Goal: Task Accomplishment & Management: Manage account settings

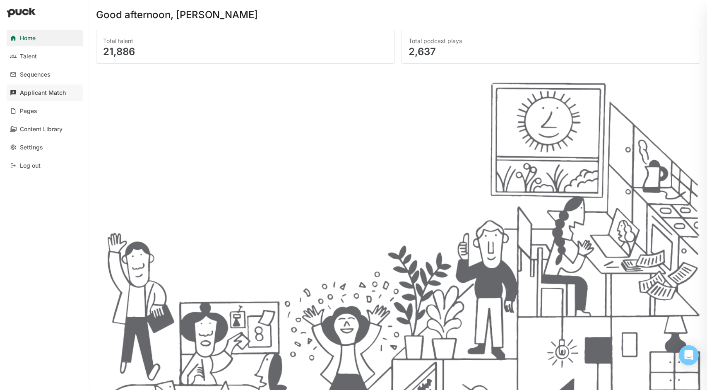
click at [36, 93] on div "Applicant Match" at bounding box center [43, 92] width 46 height 7
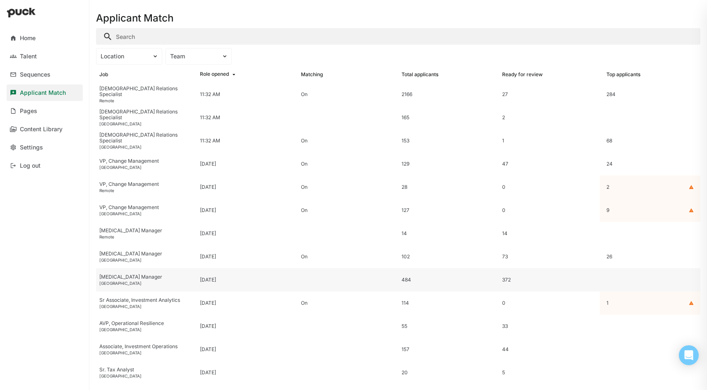
click at [117, 279] on div "[MEDICAL_DATA] Manager" at bounding box center [146, 277] width 94 height 6
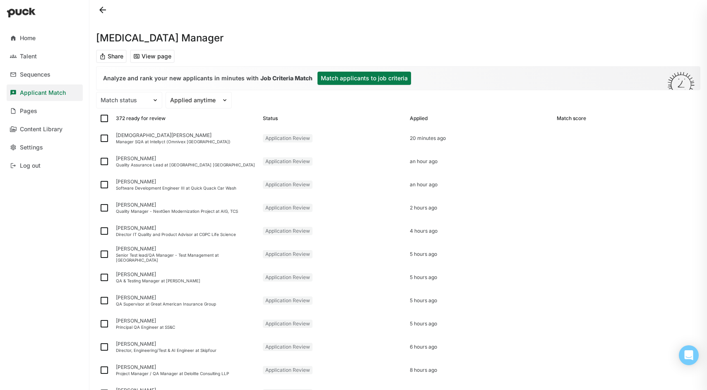
click at [361, 79] on button "Match applicants to job criteria" at bounding box center [365, 78] width 94 height 13
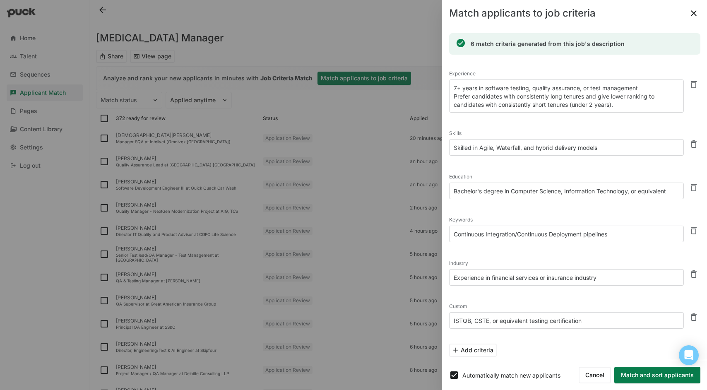
click at [644, 377] on button "Match and sort applicants" at bounding box center [657, 375] width 86 height 17
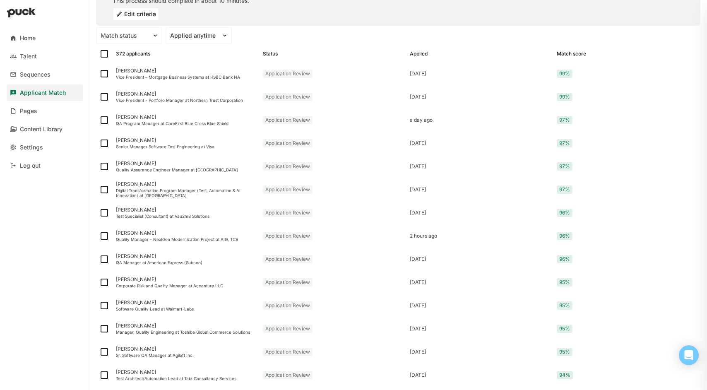
scroll to position [84, 0]
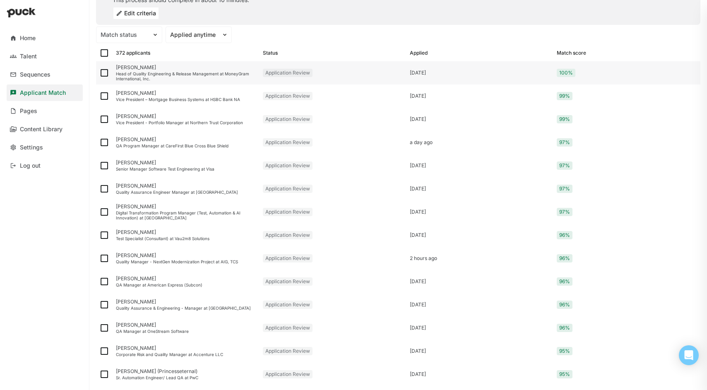
click at [104, 74] on img at bounding box center [104, 73] width 10 height 10
click at [99, 73] on input "checkbox" at bounding box center [99, 73] width 0 height 0
checkbox input "true"
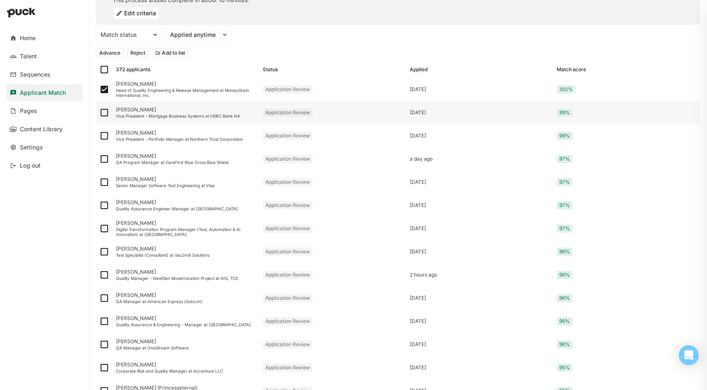
click at [103, 113] on img at bounding box center [104, 113] width 10 height 10
click at [99, 113] on input "checkbox" at bounding box center [99, 113] width 0 height 0
checkbox input "true"
click at [104, 136] on img at bounding box center [104, 136] width 10 height 10
click at [99, 136] on input "checkbox" at bounding box center [99, 136] width 0 height 0
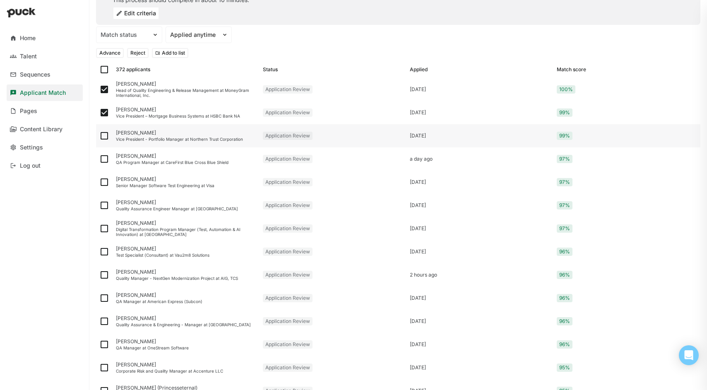
checkbox input "true"
click at [105, 159] on img at bounding box center [104, 159] width 10 height 10
click at [99, 159] on input "checkbox" at bounding box center [99, 159] width 0 height 0
checkbox input "true"
click at [104, 183] on img at bounding box center [104, 182] width 10 height 10
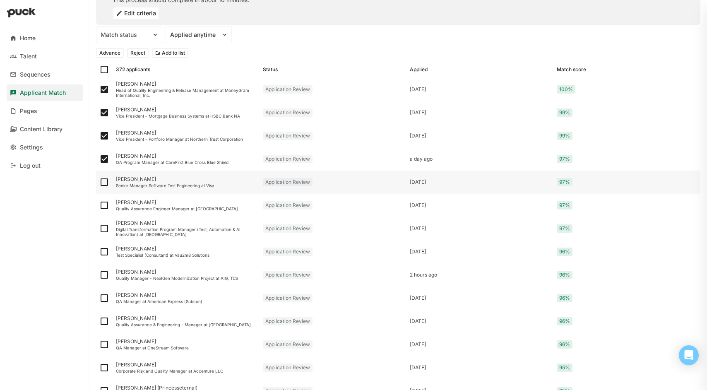
click at [99, 183] on input "checkbox" at bounding box center [99, 182] width 0 height 0
checkbox input "true"
click at [105, 205] on img at bounding box center [104, 205] width 10 height 10
click at [99, 205] on input "checkbox" at bounding box center [99, 205] width 0 height 0
checkbox input "true"
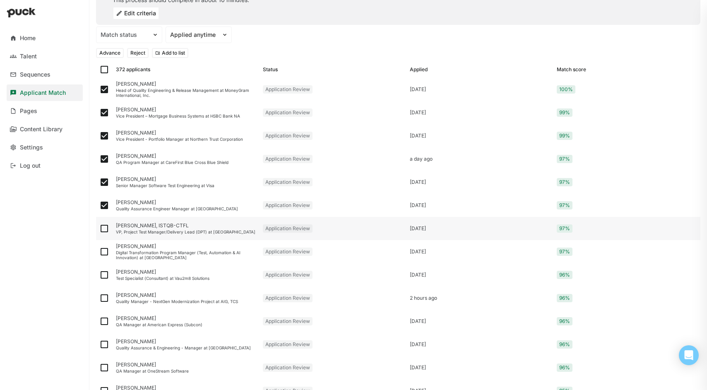
click at [106, 229] on img at bounding box center [104, 229] width 10 height 10
click at [99, 229] on input "checkbox" at bounding box center [99, 229] width 0 height 0
checkbox input "true"
click at [104, 251] on img at bounding box center [104, 252] width 10 height 10
click at [99, 252] on input "checkbox" at bounding box center [99, 252] width 0 height 0
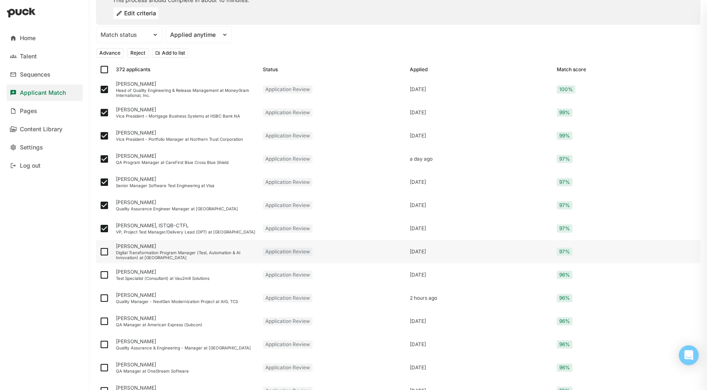
checkbox input "true"
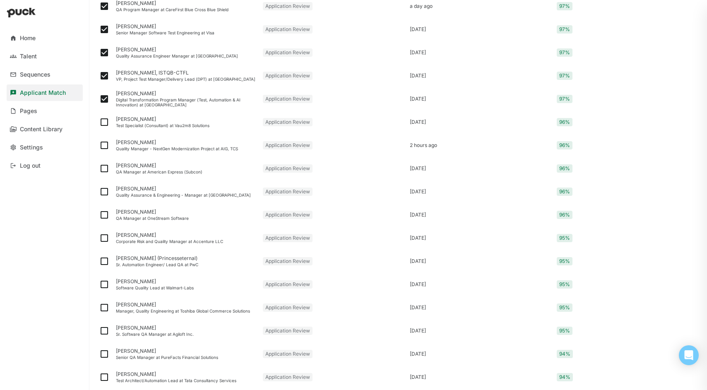
scroll to position [241, 0]
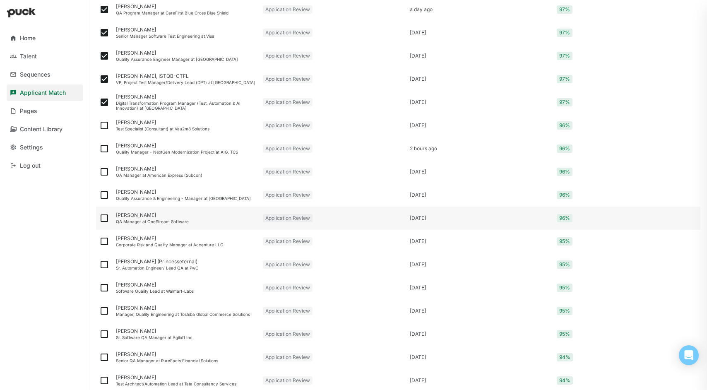
click at [102, 218] on img at bounding box center [104, 218] width 10 height 10
click at [99, 218] on input "checkbox" at bounding box center [99, 218] width 0 height 0
checkbox input "true"
click at [104, 194] on img at bounding box center [104, 195] width 10 height 10
click at [99, 195] on input "checkbox" at bounding box center [99, 195] width 0 height 0
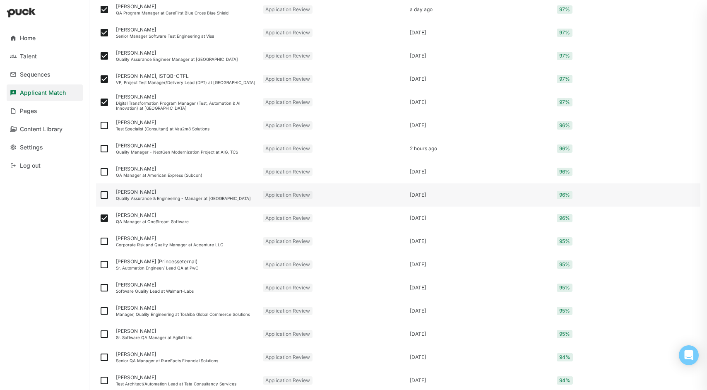
checkbox input "true"
click at [104, 172] on img at bounding box center [104, 172] width 10 height 10
click at [99, 172] on input "checkbox" at bounding box center [99, 172] width 0 height 0
checkbox input "true"
click at [104, 148] on img at bounding box center [104, 149] width 10 height 10
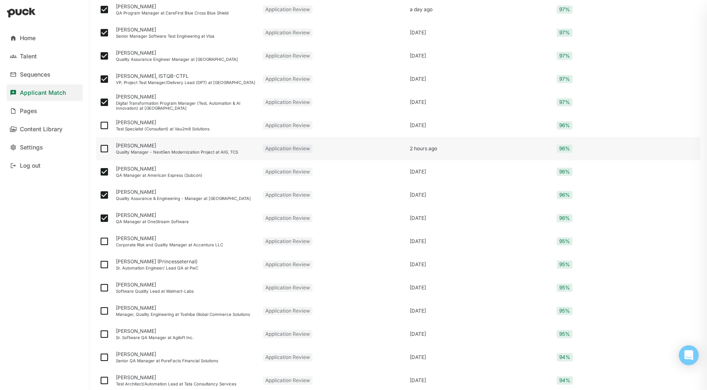
click at [99, 149] on input "checkbox" at bounding box center [99, 149] width 0 height 0
checkbox input "true"
click at [104, 126] on img at bounding box center [104, 125] width 10 height 10
click at [99, 126] on input "checkbox" at bounding box center [99, 125] width 0 height 0
checkbox input "true"
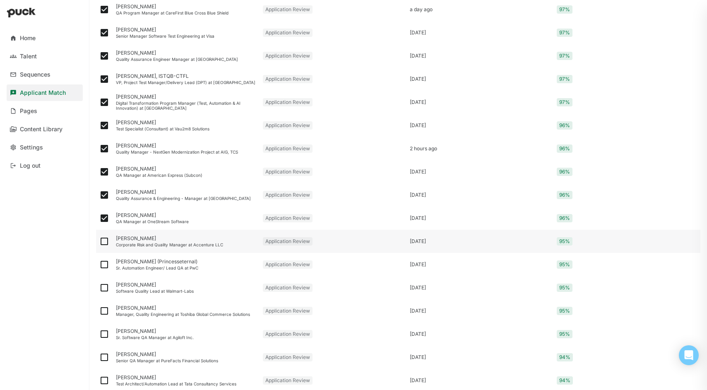
click at [102, 240] on img at bounding box center [104, 241] width 10 height 10
click at [99, 241] on input "checkbox" at bounding box center [99, 241] width 0 height 0
checkbox input "true"
click at [105, 262] on img at bounding box center [104, 265] width 10 height 10
click at [99, 265] on input "checkbox" at bounding box center [99, 265] width 0 height 0
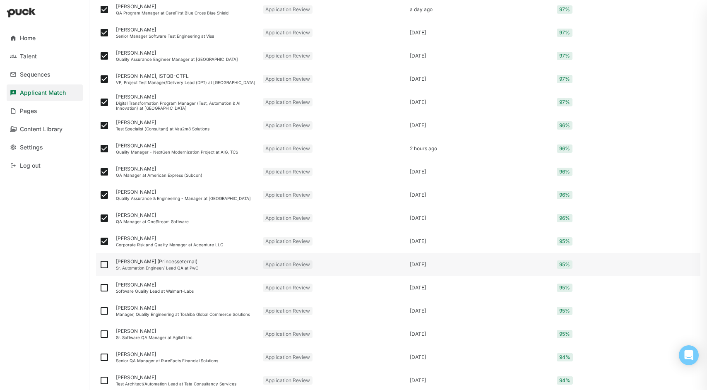
checkbox input "true"
click at [104, 287] on img at bounding box center [104, 288] width 10 height 10
click at [99, 288] on input "checkbox" at bounding box center [99, 288] width 0 height 0
checkbox input "true"
click at [104, 310] on img at bounding box center [104, 311] width 10 height 10
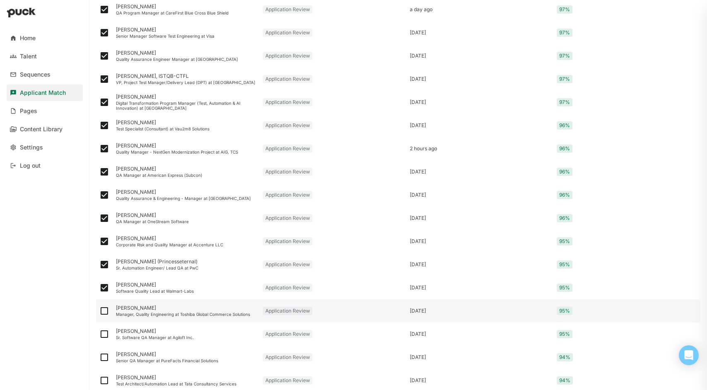
click at [99, 311] on input "checkbox" at bounding box center [99, 311] width 0 height 0
checkbox input "true"
click at [104, 333] on img at bounding box center [104, 334] width 10 height 10
click at [99, 334] on input "checkbox" at bounding box center [99, 334] width 0 height 0
checkbox input "true"
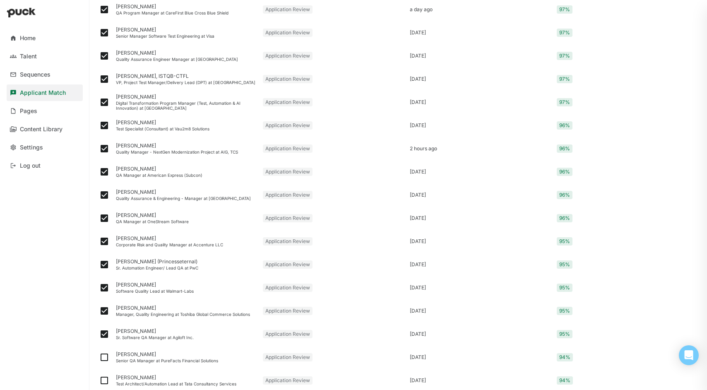
scroll to position [0, 0]
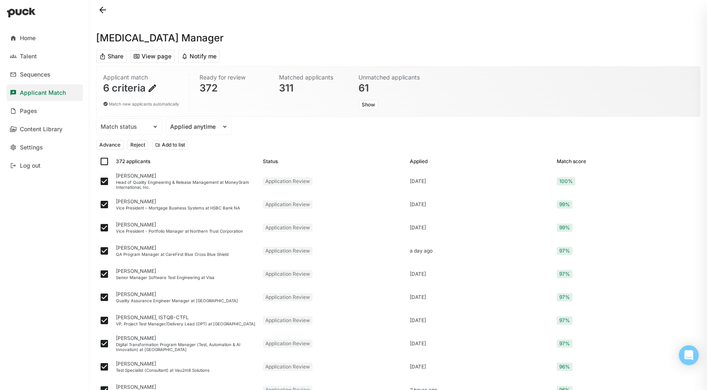
click at [113, 144] on button "Advance" at bounding box center [110, 145] width 28 height 10
checkbox input "false"
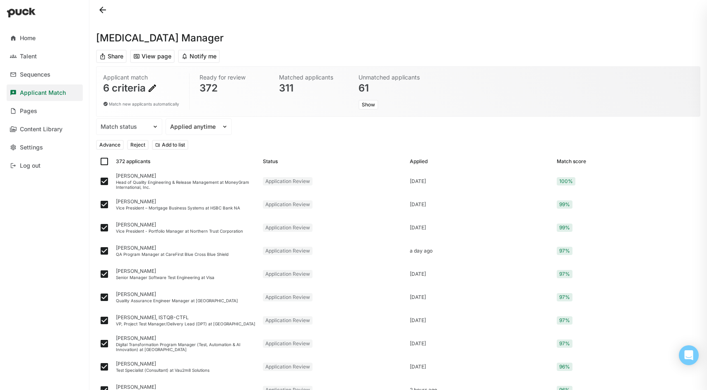
checkbox input "false"
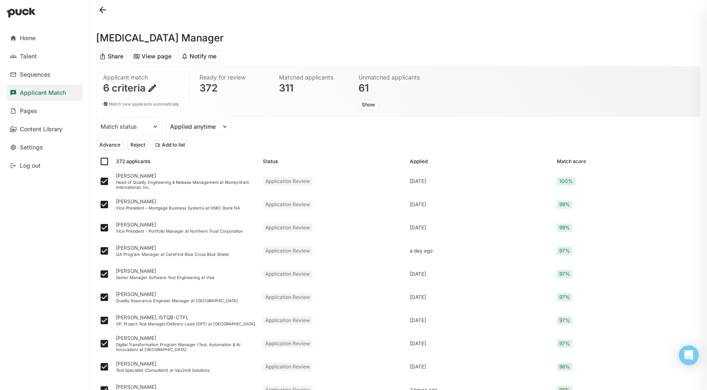
checkbox input "false"
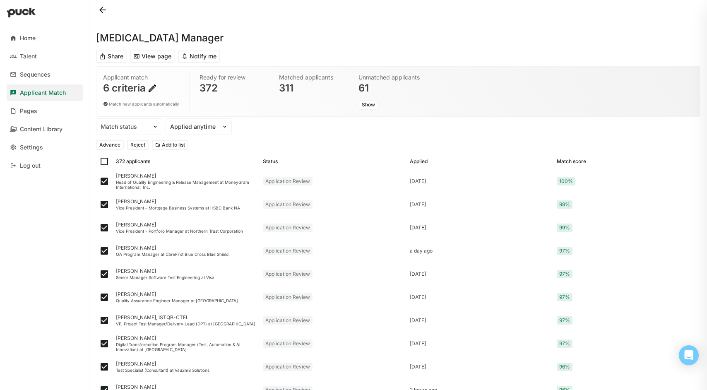
checkbox input "false"
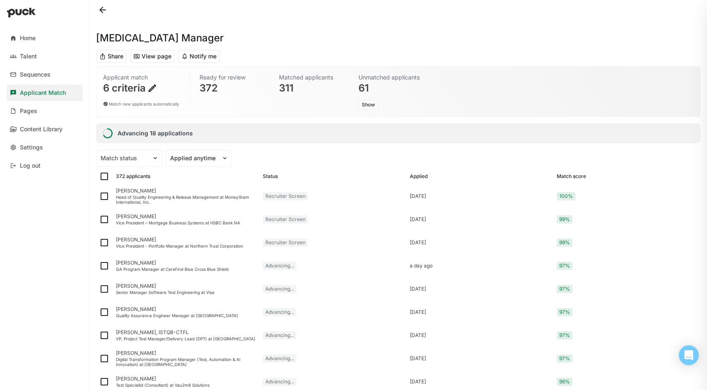
click at [105, 175] on img at bounding box center [104, 176] width 10 height 10
click at [99, 176] on input "checkbox" at bounding box center [99, 176] width 0 height 0
checkbox input "true"
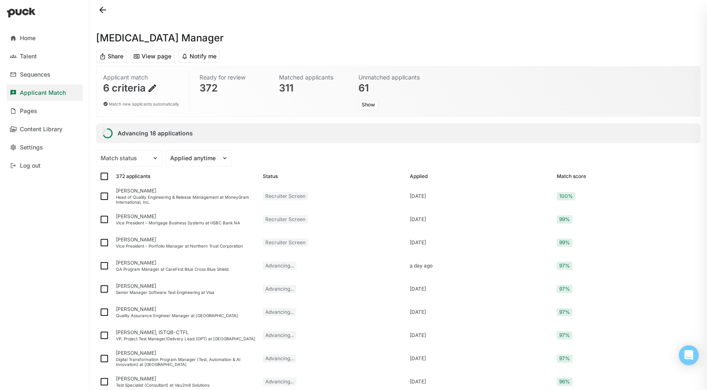
checkbox input "true"
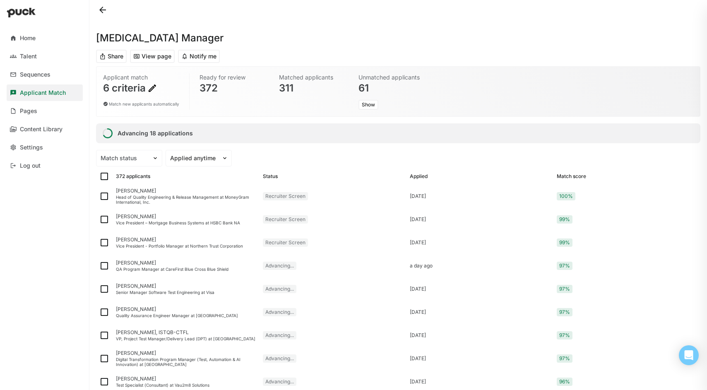
checkbox input "true"
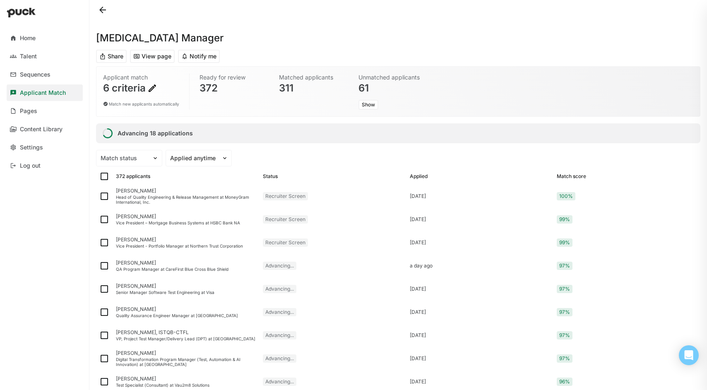
checkbox input "true"
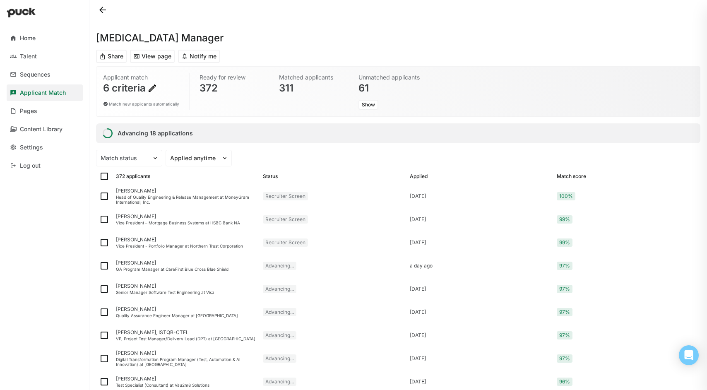
checkbox input "true"
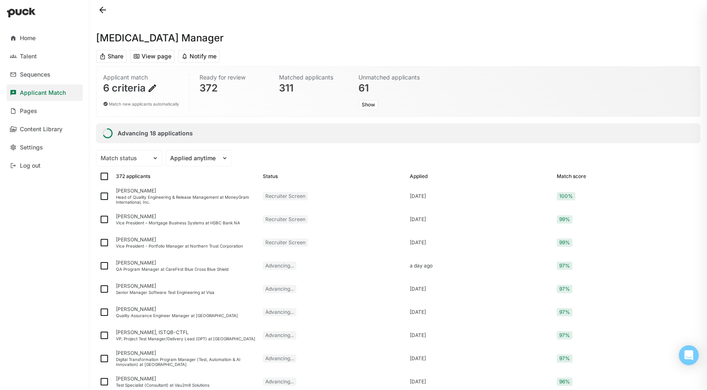
checkbox input "true"
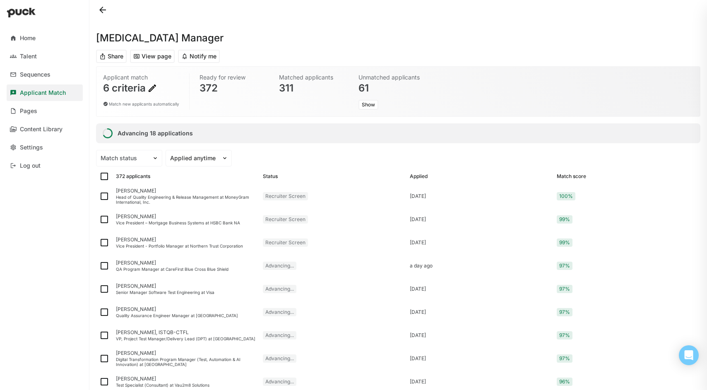
checkbox input "true"
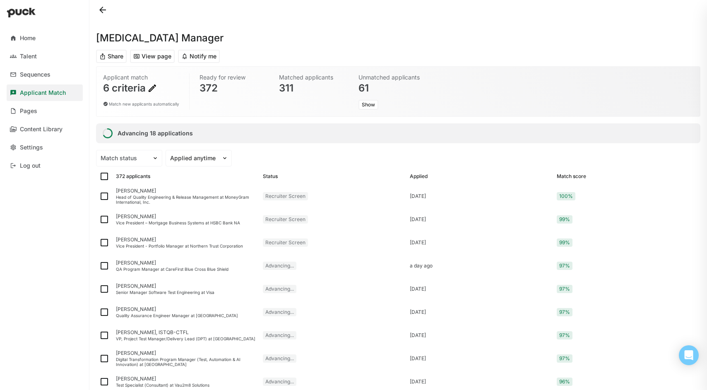
checkbox input "true"
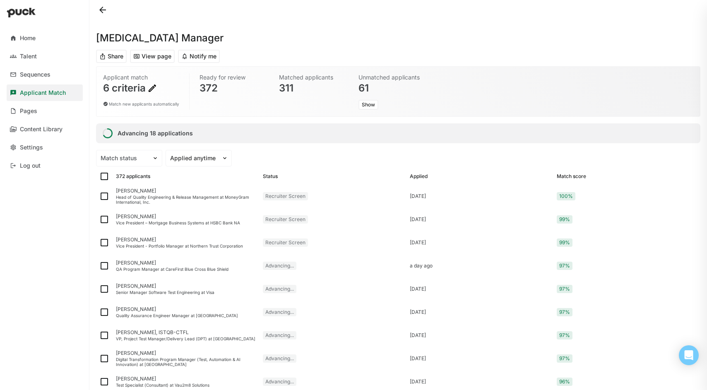
checkbox input "true"
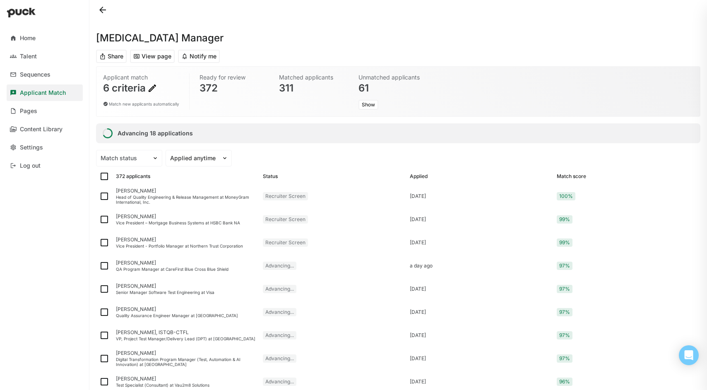
checkbox input "true"
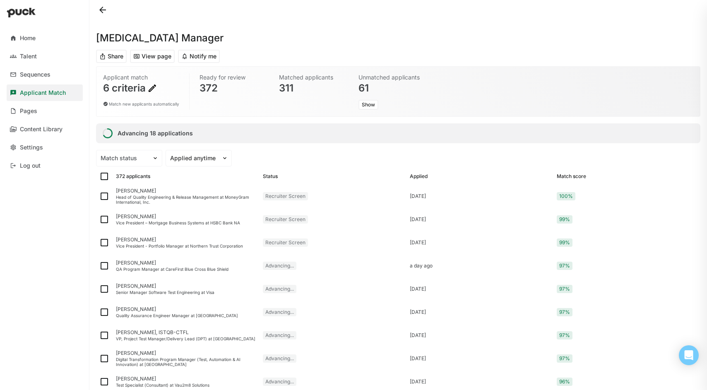
checkbox input "true"
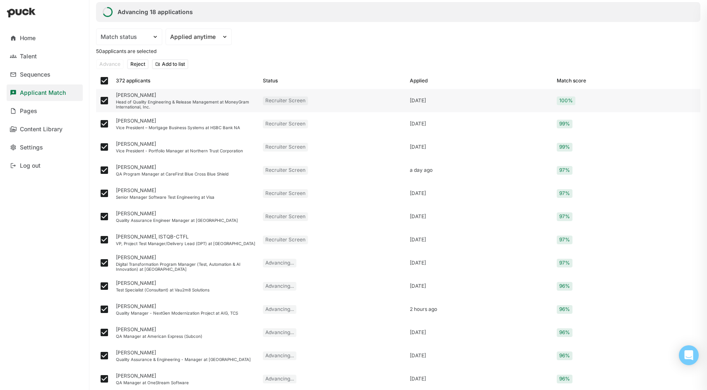
scroll to position [123, 0]
click at [105, 98] on img at bounding box center [104, 99] width 10 height 10
click at [99, 99] on input "checkbox" at bounding box center [99, 99] width 0 height 0
checkbox input "false"
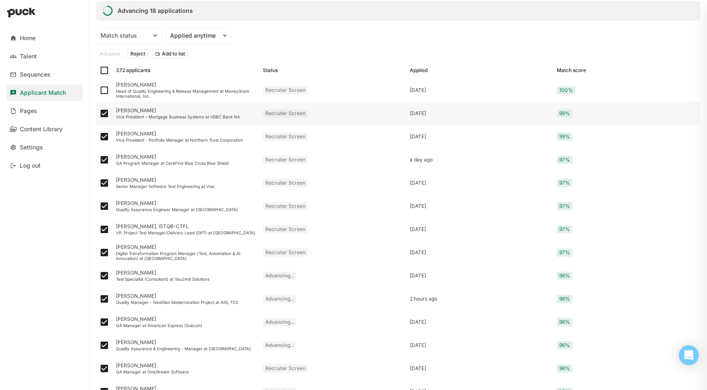
click at [105, 118] on img at bounding box center [104, 113] width 10 height 10
click at [99, 114] on input "checkbox" at bounding box center [99, 113] width 0 height 0
checkbox input "false"
click at [106, 135] on img at bounding box center [104, 137] width 10 height 10
click at [99, 137] on input "checkbox" at bounding box center [99, 137] width 0 height 0
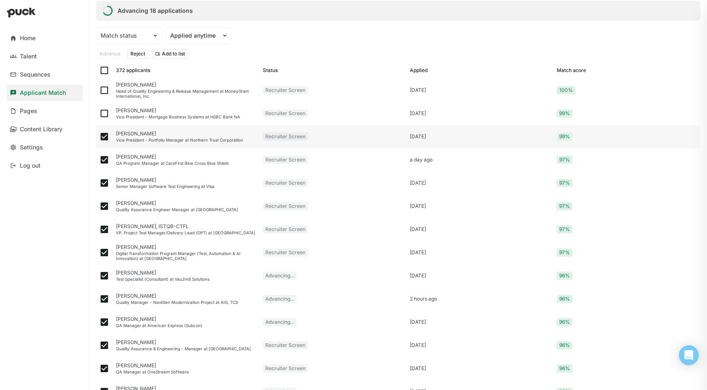
checkbox input "false"
click at [106, 158] on img at bounding box center [104, 160] width 10 height 10
click at [99, 160] on input "checkbox" at bounding box center [99, 160] width 0 height 0
checkbox input "false"
click at [105, 182] on img at bounding box center [104, 183] width 10 height 10
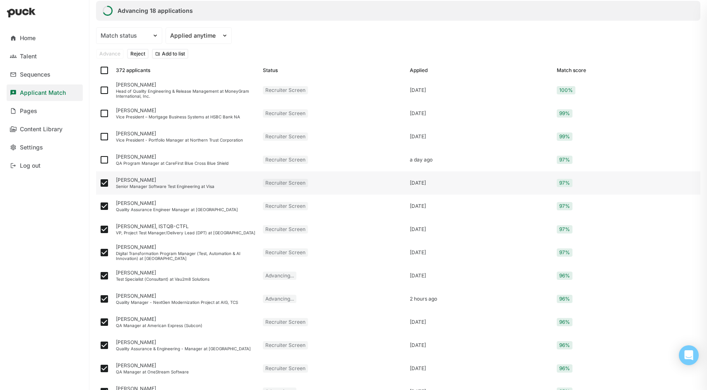
click at [99, 183] on input "checkbox" at bounding box center [99, 183] width 0 height 0
checkbox input "false"
click at [104, 204] on img at bounding box center [104, 206] width 10 height 10
click at [99, 206] on input "checkbox" at bounding box center [99, 206] width 0 height 0
checkbox input "false"
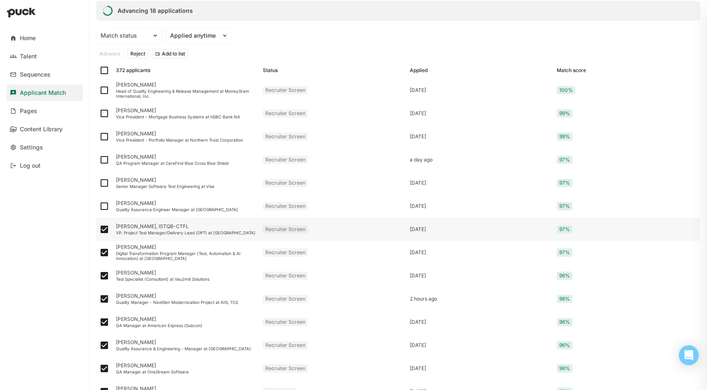
click at [105, 228] on img at bounding box center [104, 229] width 10 height 10
click at [99, 229] on input "checkbox" at bounding box center [99, 229] width 0 height 0
checkbox input "false"
click at [106, 251] on img at bounding box center [104, 253] width 10 height 10
click at [99, 253] on input "checkbox" at bounding box center [99, 253] width 0 height 0
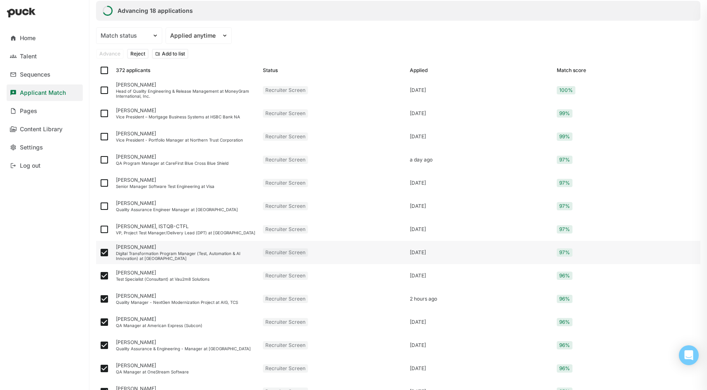
checkbox input "false"
click at [105, 274] on img at bounding box center [104, 276] width 10 height 10
click at [99, 276] on input "checkbox" at bounding box center [99, 276] width 0 height 0
checkbox input "false"
click at [105, 297] on img at bounding box center [104, 299] width 10 height 10
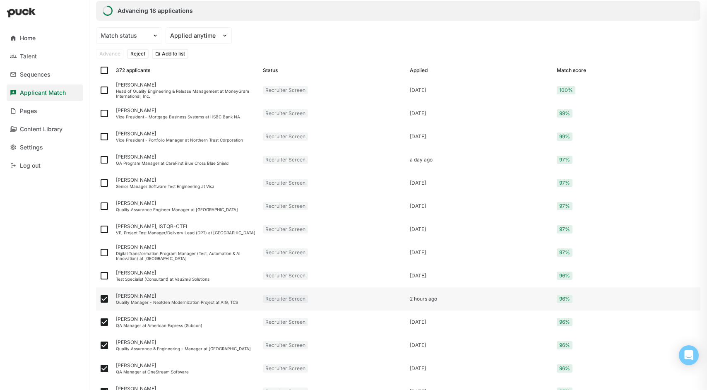
click at [99, 299] on input "checkbox" at bounding box center [99, 299] width 0 height 0
checkbox input "false"
click at [104, 320] on img at bounding box center [104, 322] width 10 height 10
click at [99, 322] on input "checkbox" at bounding box center [99, 322] width 0 height 0
checkbox input "false"
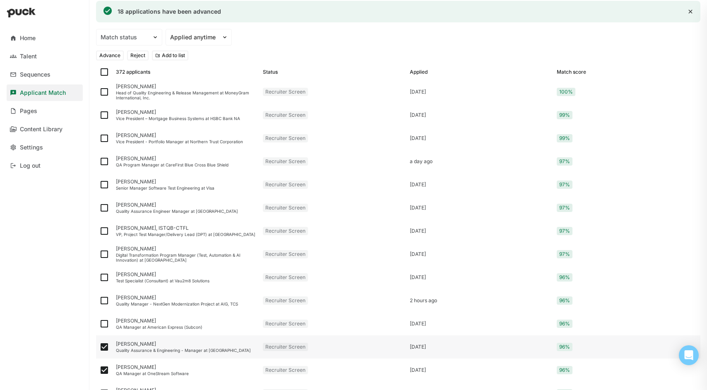
click at [105, 344] on img at bounding box center [104, 347] width 10 height 10
click at [99, 347] on input "checkbox" at bounding box center [99, 347] width 0 height 0
checkbox input "false"
click at [104, 369] on img at bounding box center [104, 370] width 10 height 10
click at [99, 370] on input "checkbox" at bounding box center [99, 370] width 0 height 0
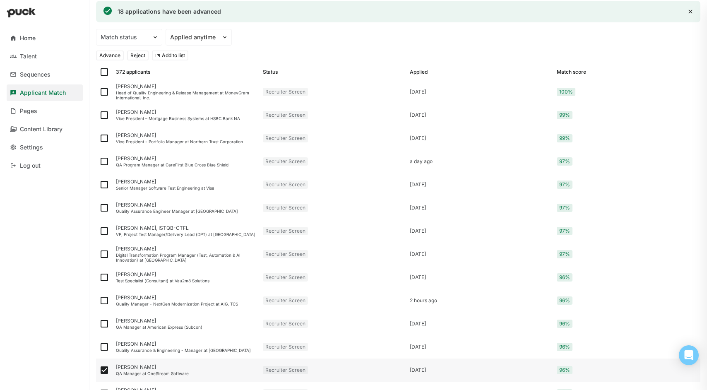
checkbox input "false"
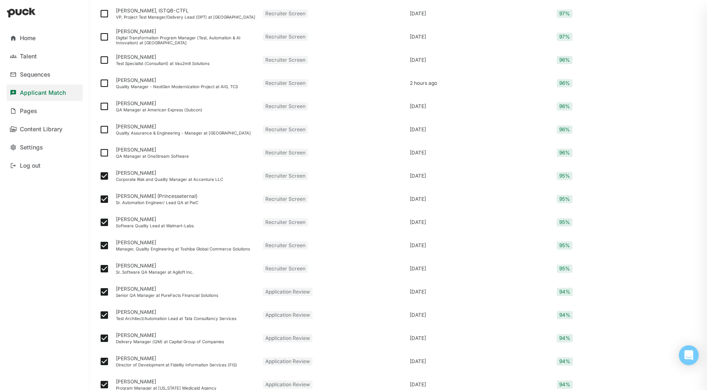
scroll to position [342, 0]
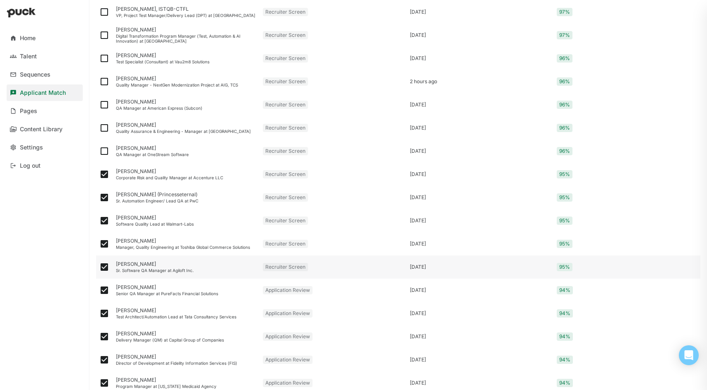
click at [104, 267] on img at bounding box center [104, 267] width 10 height 10
click at [99, 267] on input "checkbox" at bounding box center [99, 267] width 0 height 0
checkbox input "false"
click at [104, 246] on img at bounding box center [104, 244] width 10 height 10
click at [99, 244] on input "checkbox" at bounding box center [99, 244] width 0 height 0
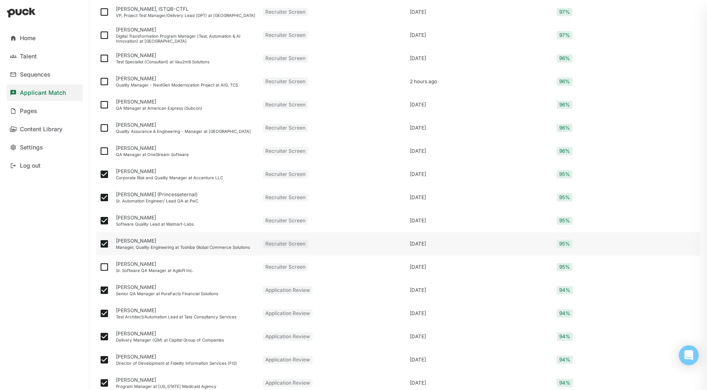
checkbox input "false"
click at [104, 219] on img at bounding box center [104, 221] width 10 height 10
click at [99, 221] on input "checkbox" at bounding box center [99, 221] width 0 height 0
checkbox input "false"
click at [105, 196] on img at bounding box center [104, 198] width 10 height 10
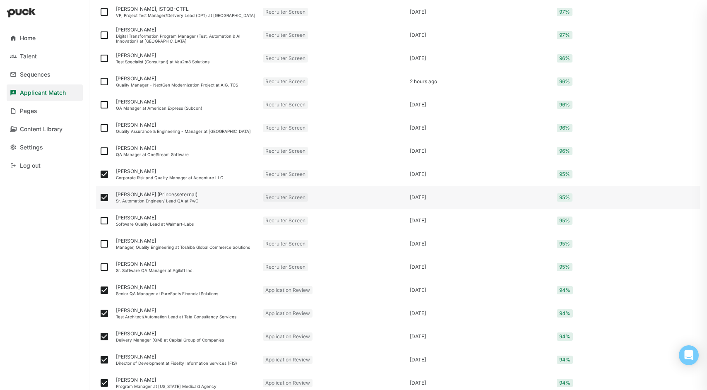
click at [99, 197] on input "checkbox" at bounding box center [99, 197] width 0 height 0
checkbox input "false"
click at [104, 176] on img at bounding box center [104, 174] width 10 height 10
click at [99, 175] on input "checkbox" at bounding box center [99, 174] width 0 height 0
checkbox input "false"
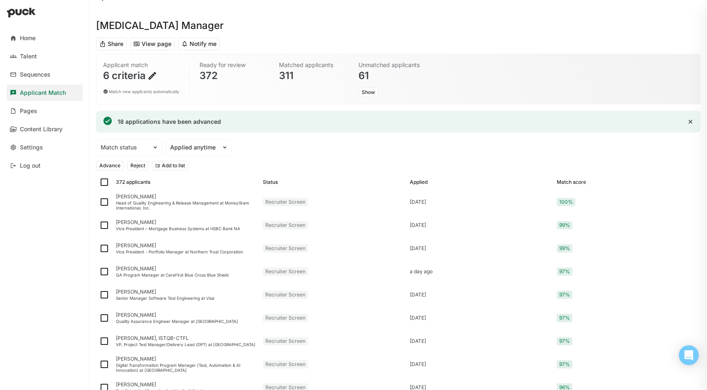
scroll to position [0, 0]
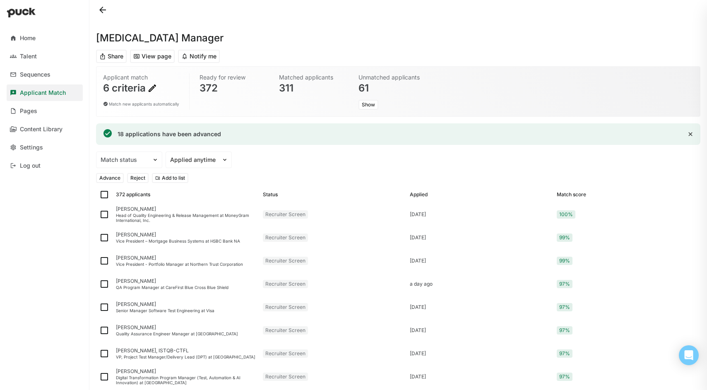
click at [137, 177] on button "Reject" at bounding box center [138, 178] width 22 height 10
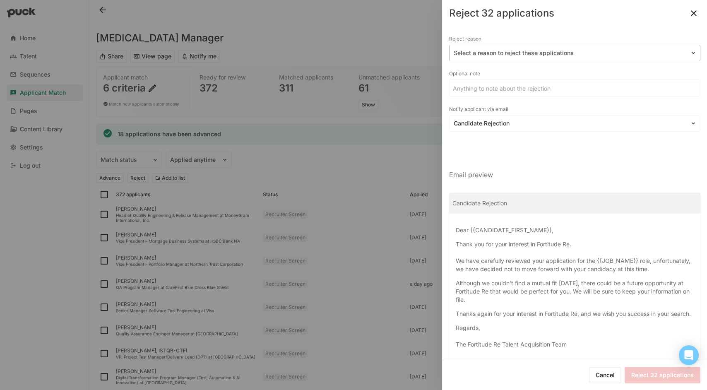
click at [690, 51] on img at bounding box center [693, 53] width 7 height 7
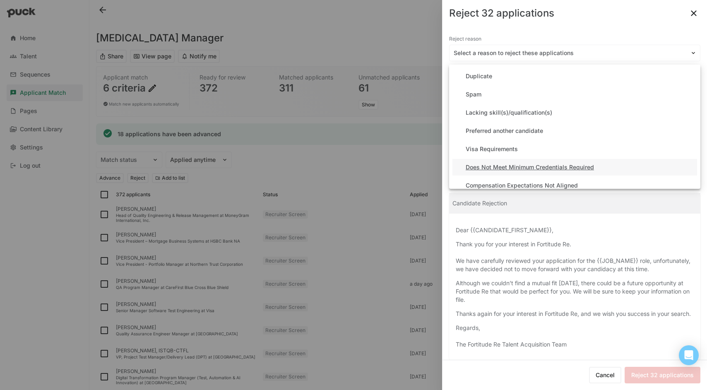
click at [633, 159] on div "Does Not Meet Minimum Credentials Required" at bounding box center [575, 167] width 245 height 17
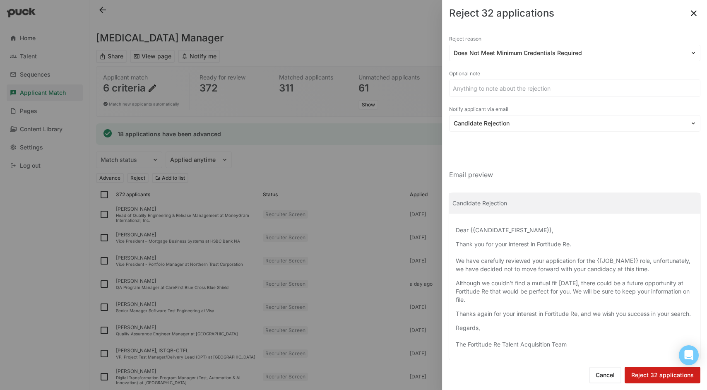
click at [651, 373] on button "Reject 32 applications" at bounding box center [663, 375] width 76 height 17
checkbox input "false"
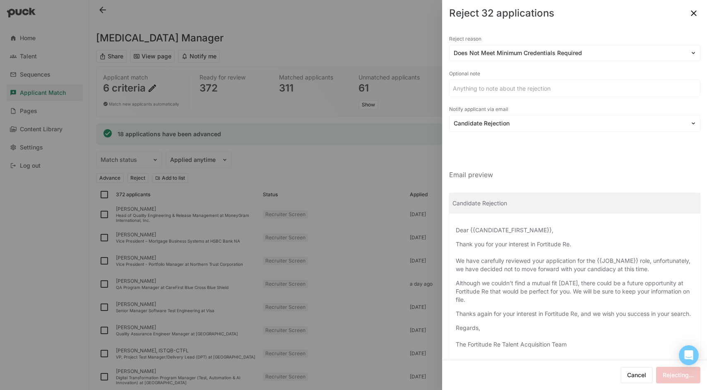
checkbox input "false"
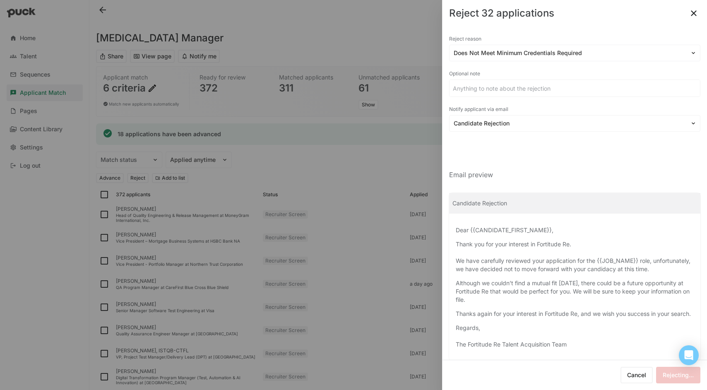
checkbox input "false"
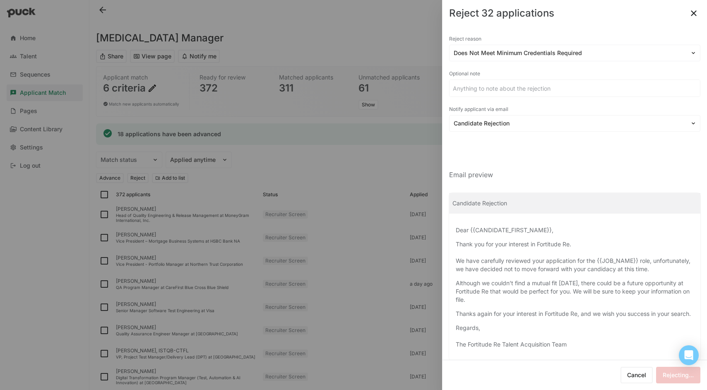
checkbox input "false"
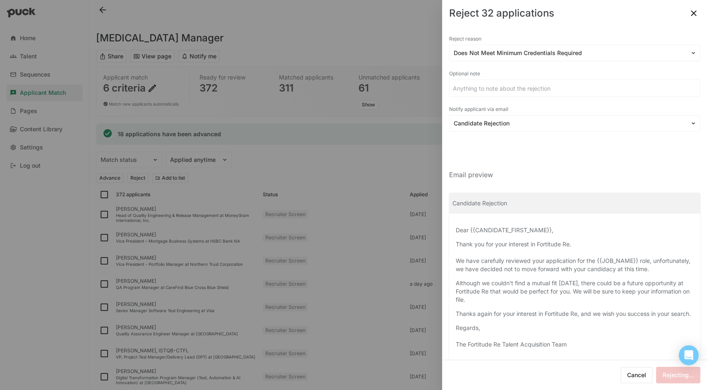
checkbox input "false"
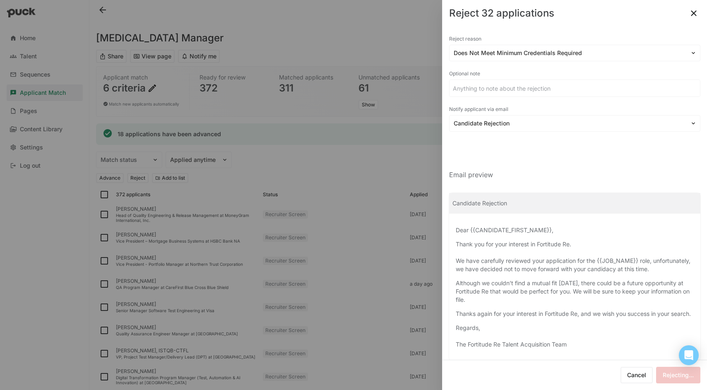
checkbox input "false"
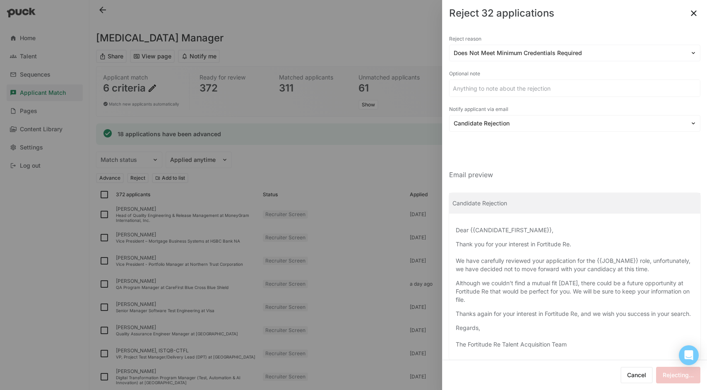
checkbox input "false"
